Goal: Information Seeking & Learning: Check status

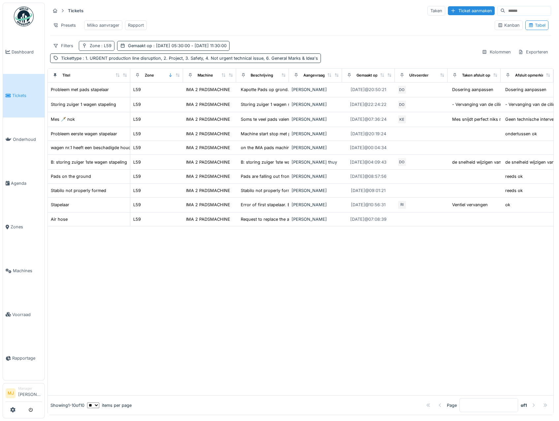
click at [107, 48] on span ": L59" at bounding box center [106, 45] width 12 height 5
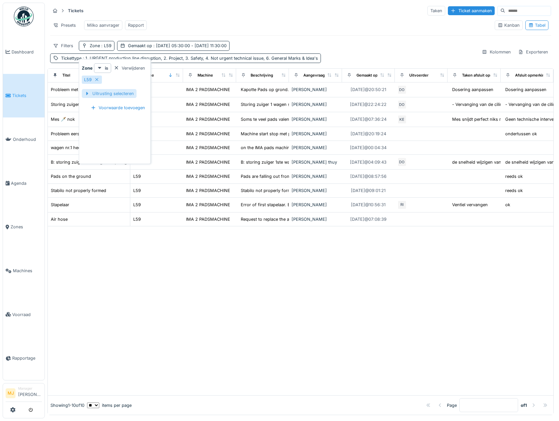
click at [86, 93] on div at bounding box center [86, 93] width 5 height 6
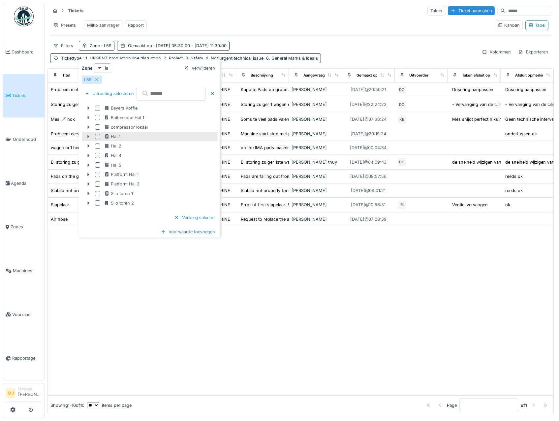
click at [89, 138] on icon at bounding box center [88, 137] width 5 height 4
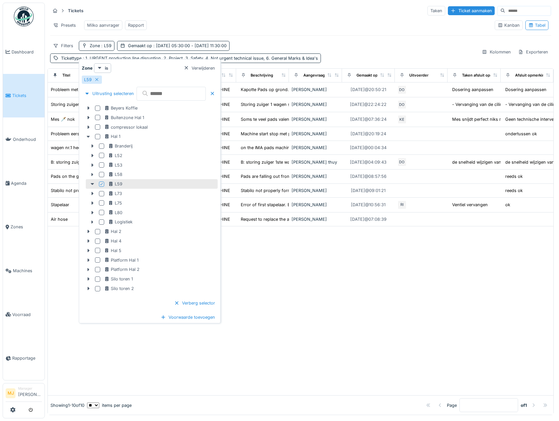
click at [101, 184] on icon at bounding box center [102, 183] width 4 height 3
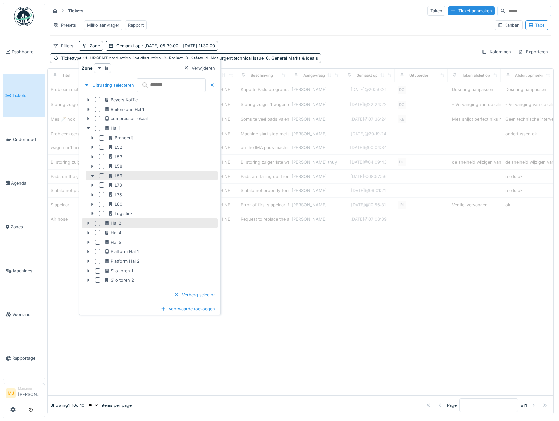
click at [86, 129] on icon at bounding box center [88, 128] width 5 height 4
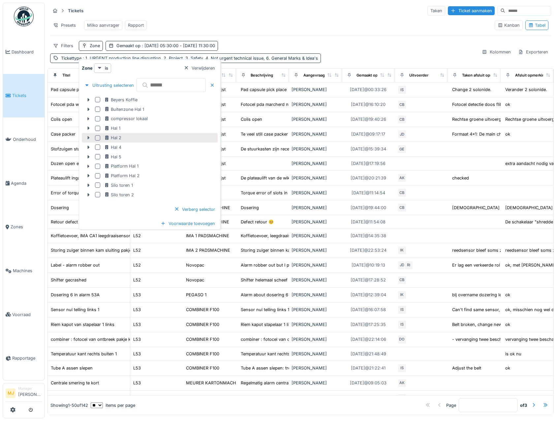
click at [88, 139] on icon at bounding box center [89, 137] width 2 height 3
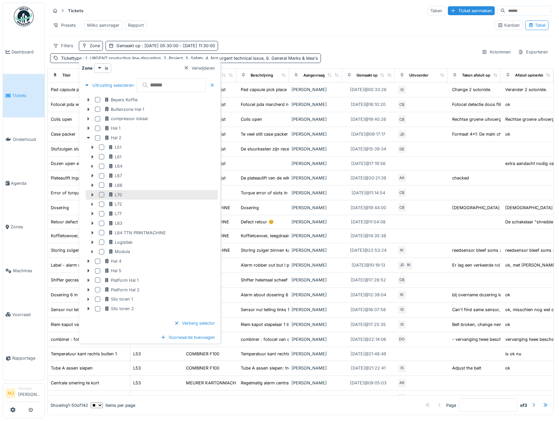
click at [101, 194] on div at bounding box center [101, 194] width 5 height 5
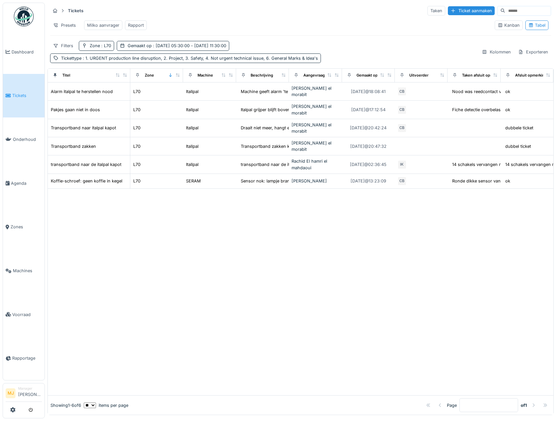
click at [285, 28] on div "Presets Milko aanvrager Rapport" at bounding box center [270, 25] width 440 height 15
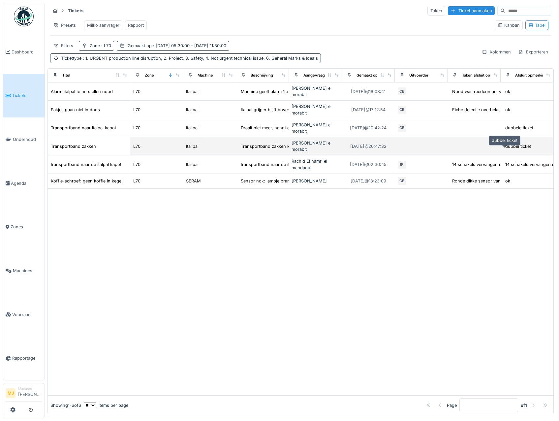
click at [506, 148] on div "dubbel ticket" at bounding box center [519, 146] width 26 height 6
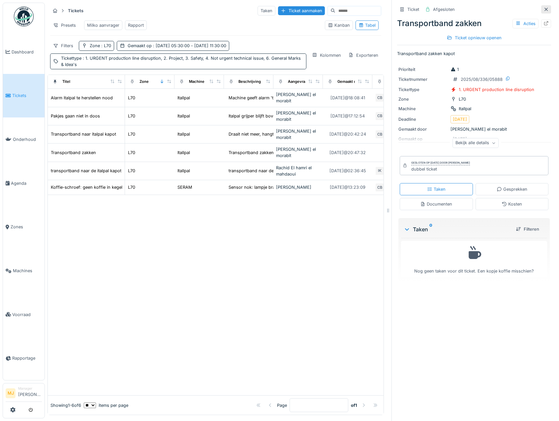
click at [544, 11] on icon at bounding box center [546, 9] width 5 height 4
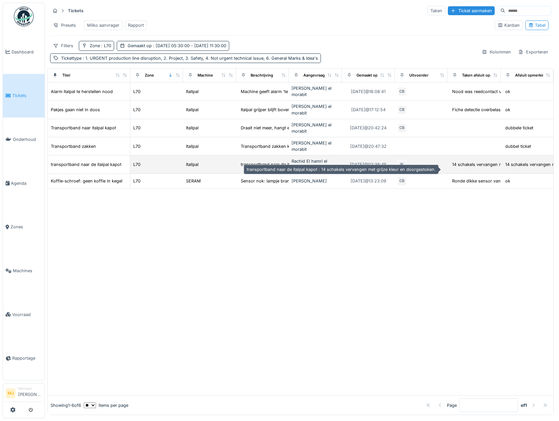
click at [452, 168] on div "14 schakels vervangen met grijze kleur en doorg..." at bounding box center [502, 164] width 101 height 6
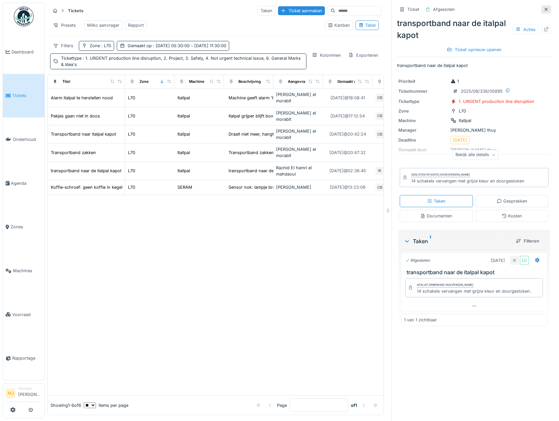
click at [542, 12] on div at bounding box center [547, 9] width 10 height 8
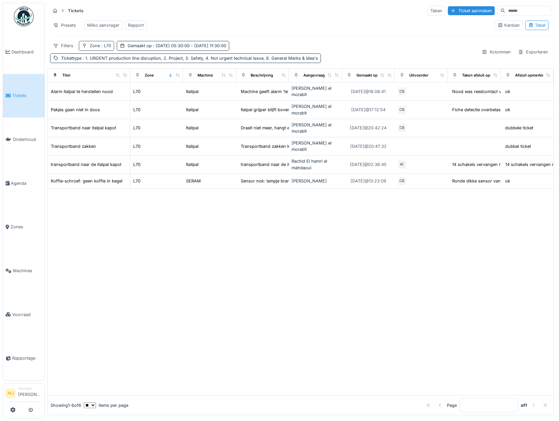
click at [100, 48] on span ": L70" at bounding box center [105, 45] width 11 height 5
click at [96, 81] on icon at bounding box center [96, 79] width 3 height 3
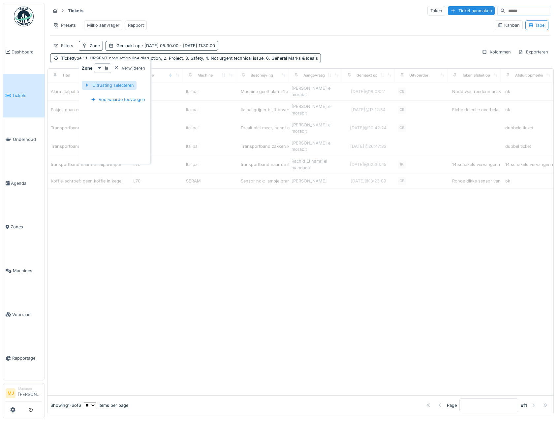
click at [87, 86] on div at bounding box center [86, 85] width 5 height 6
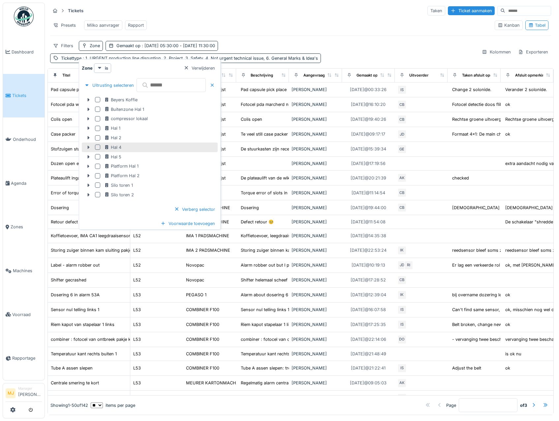
click at [88, 146] on icon at bounding box center [88, 147] width 5 height 4
click at [87, 156] on icon at bounding box center [88, 157] width 5 height 4
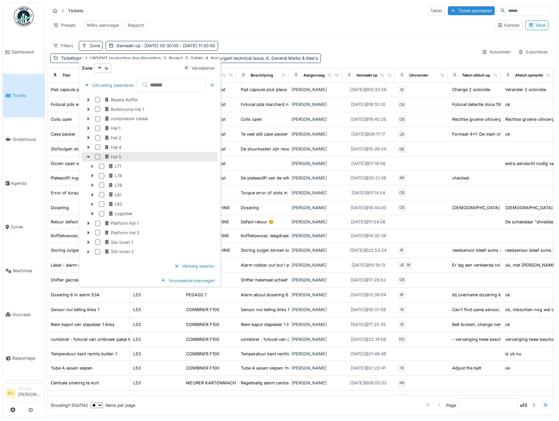
click at [102, 167] on div at bounding box center [101, 166] width 5 height 5
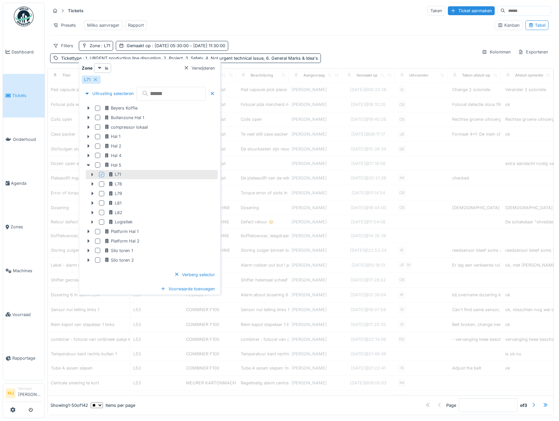
click at [290, 31] on div "Presets Milko aanvrager Rapport" at bounding box center [270, 25] width 440 height 15
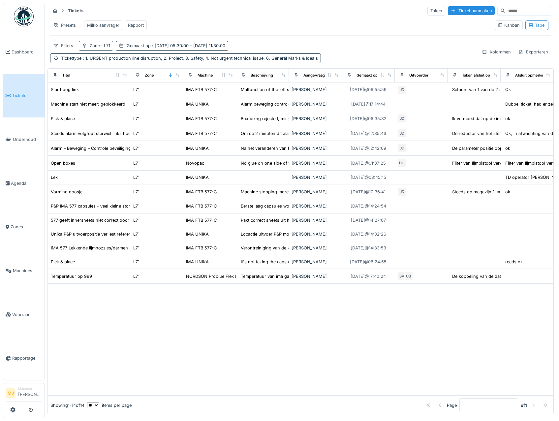
click at [91, 49] on div "Zone : L71" at bounding box center [100, 46] width 20 height 6
click at [214, 29] on div "Presets Milko aanvrager Rapport" at bounding box center [270, 25] width 440 height 15
click at [105, 48] on span ": L71" at bounding box center [105, 45] width 10 height 5
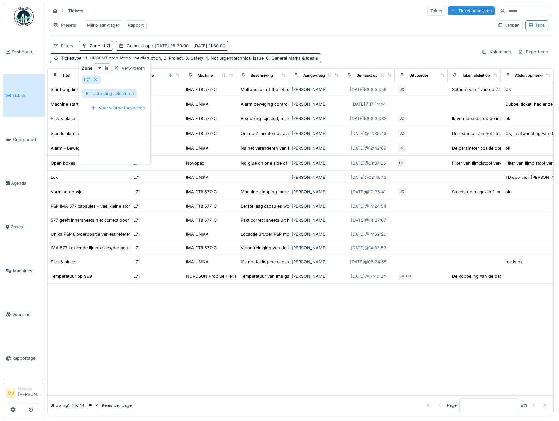
click at [88, 95] on div at bounding box center [86, 93] width 5 height 6
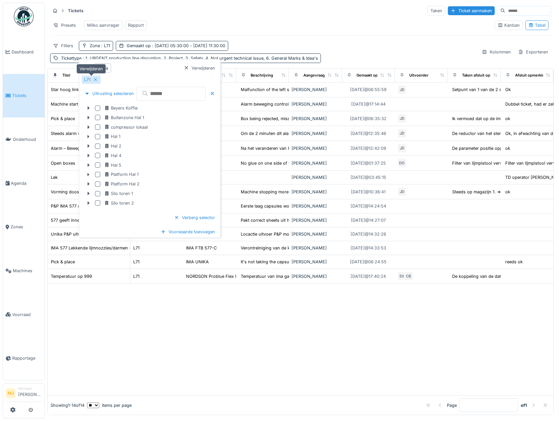
click at [97, 80] on icon at bounding box center [95, 80] width 5 height 4
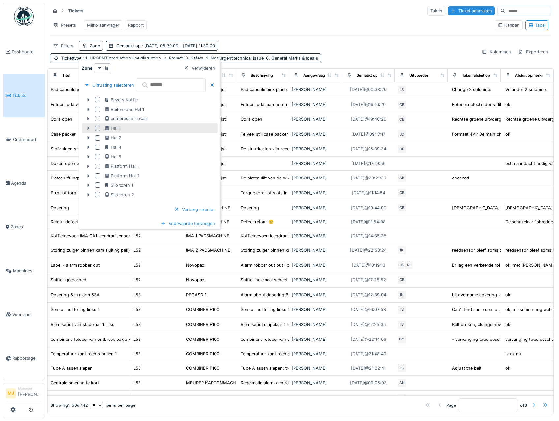
click at [87, 127] on icon at bounding box center [88, 128] width 5 height 4
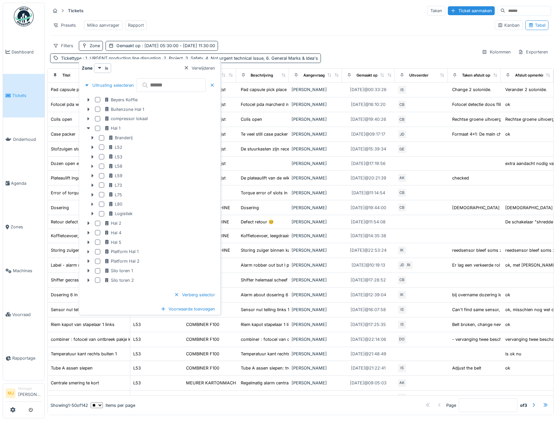
click at [101, 196] on div at bounding box center [101, 194] width 5 height 5
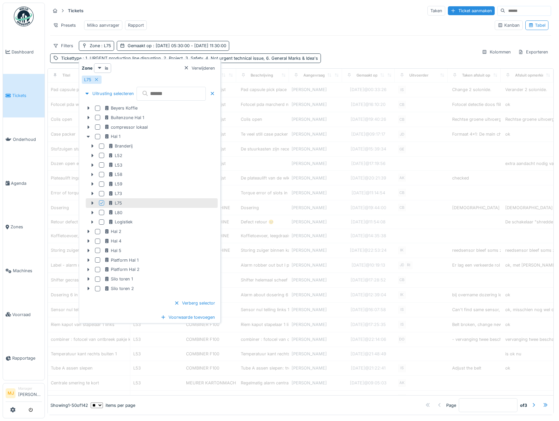
click at [280, 44] on div "Tickets Taken Ticket aanmaken Presets Milko aanvrager Rapport Kanban Tabel Filt…" at bounding box center [301, 34] width 507 height 63
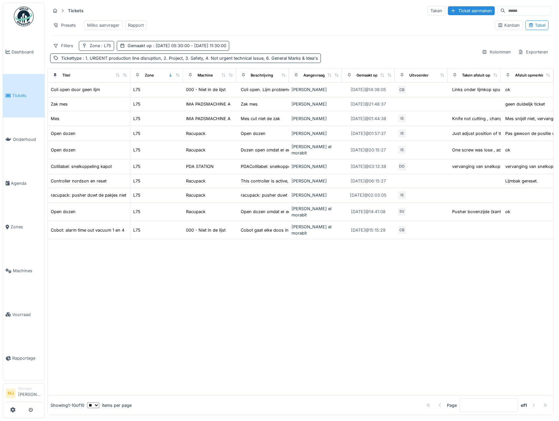
click at [87, 48] on div "Zone : L75" at bounding box center [96, 46] width 35 height 10
click at [95, 79] on icon at bounding box center [96, 80] width 5 height 4
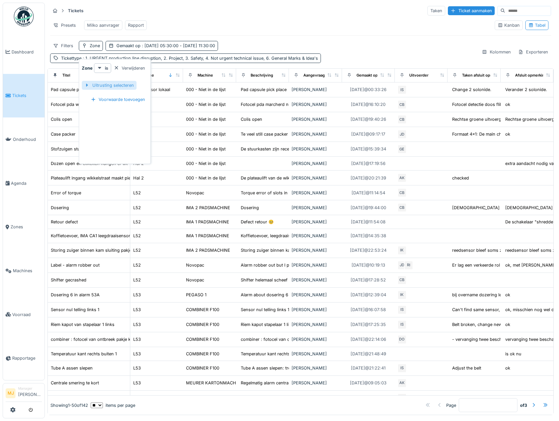
click at [86, 85] on div at bounding box center [86, 85] width 5 height 6
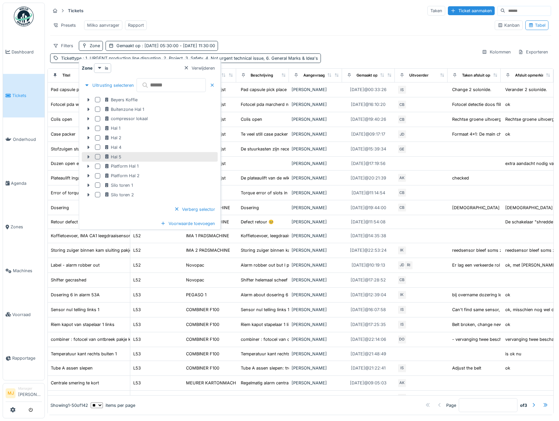
click at [89, 156] on icon at bounding box center [88, 157] width 5 height 4
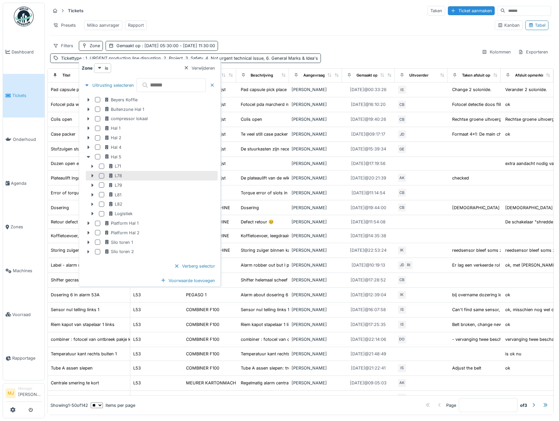
click at [102, 175] on div at bounding box center [101, 175] width 5 height 5
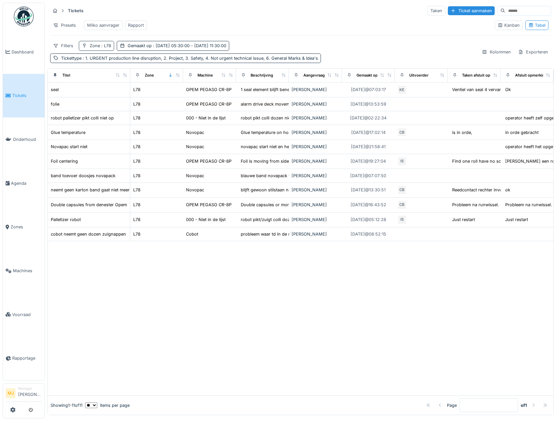
click at [92, 49] on div "Zone : L78" at bounding box center [100, 46] width 21 height 6
click at [95, 81] on icon at bounding box center [96, 80] width 5 height 4
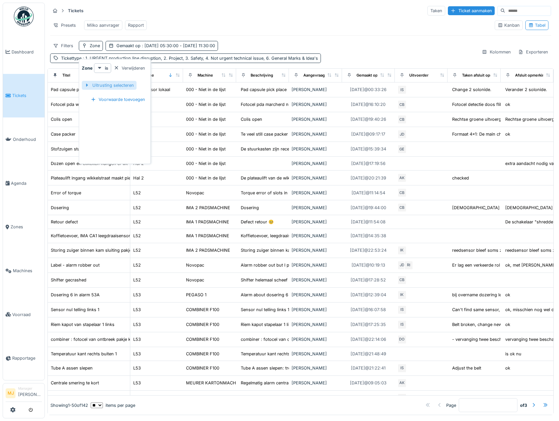
click at [85, 85] on div at bounding box center [86, 85] width 5 height 6
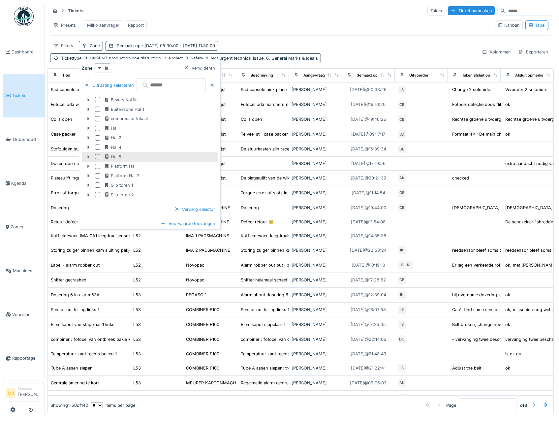
click at [89, 157] on icon at bounding box center [89, 156] width 2 height 3
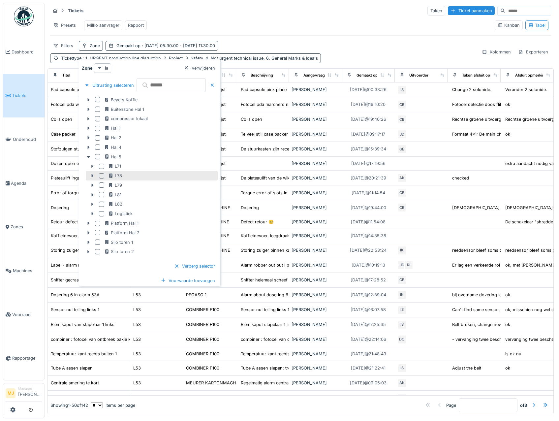
click at [101, 194] on div at bounding box center [101, 194] width 5 height 5
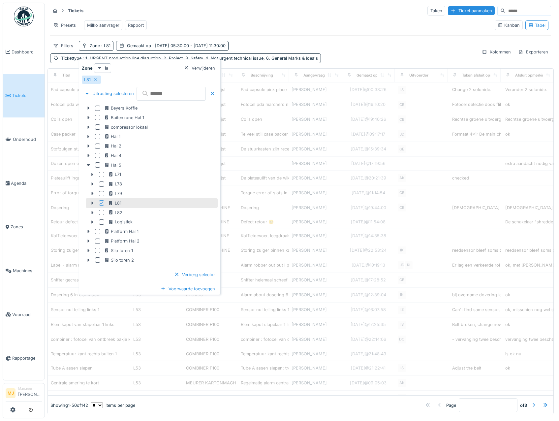
click at [344, 42] on div "Tickets Taken Ticket aanmaken Presets Milko aanvrager Rapport Kanban Tabel Filt…" at bounding box center [301, 34] width 507 height 63
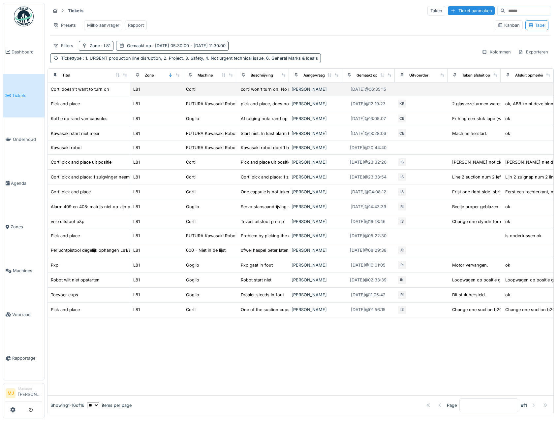
click at [456, 96] on td at bounding box center [474, 90] width 53 height 14
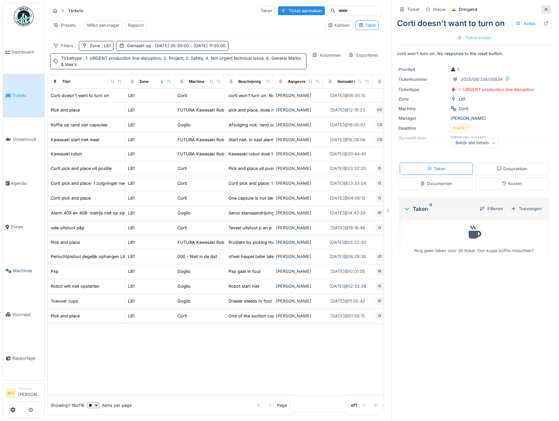
click at [544, 9] on icon at bounding box center [546, 9] width 5 height 4
